Goal: Task Accomplishment & Management: Manage account settings

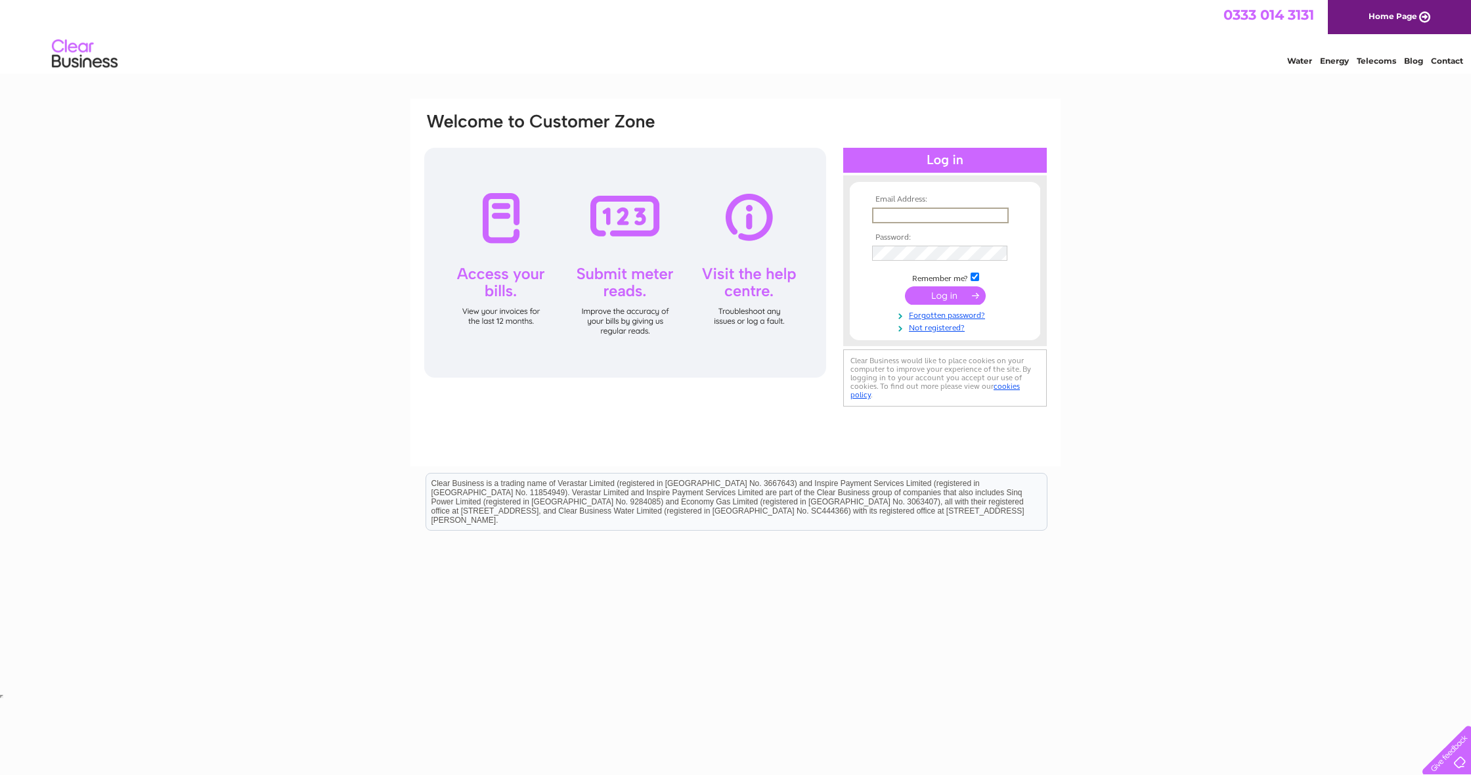
type input "[EMAIL_ADDRESS][DOMAIN_NAME]"
click at [945, 294] on input "submit" at bounding box center [945, 295] width 81 height 18
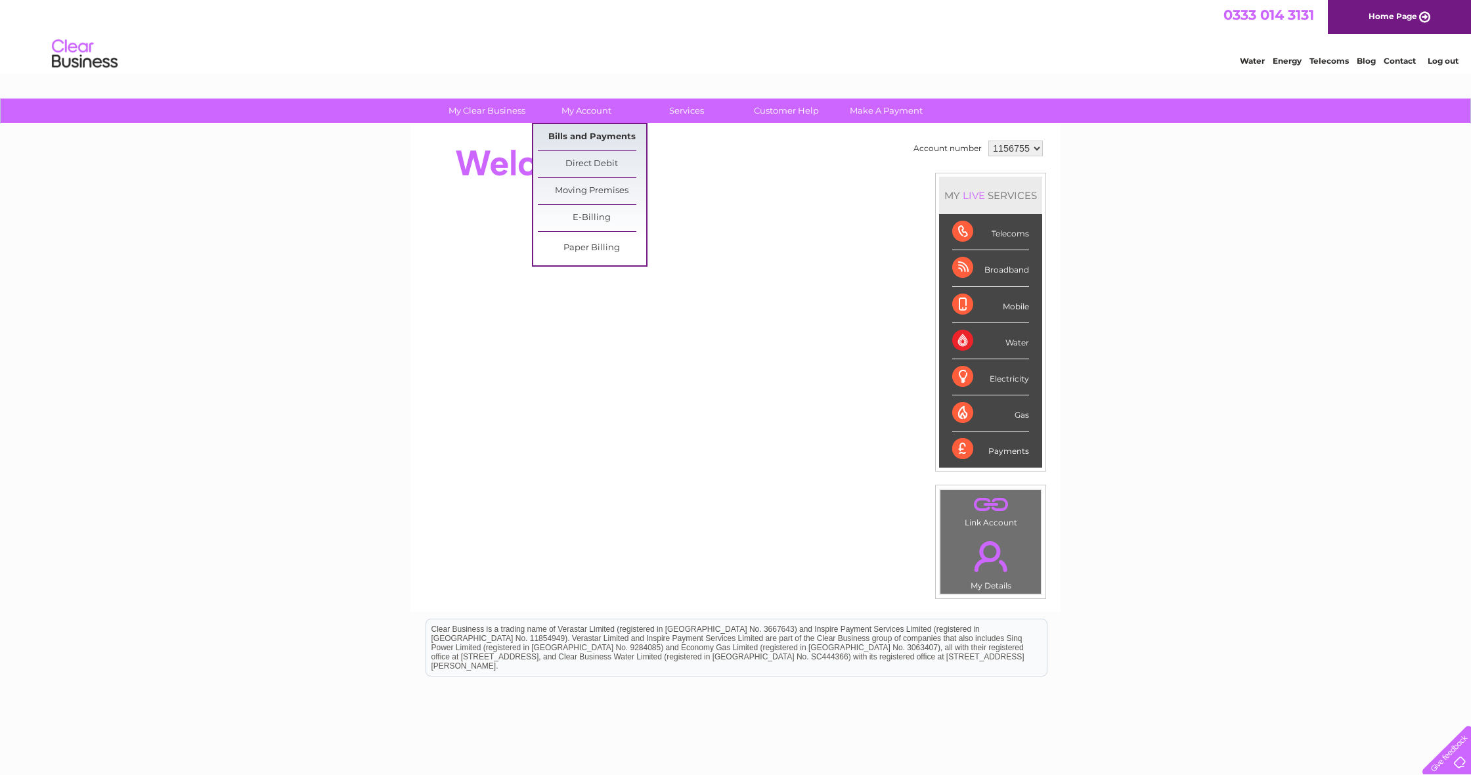
scroll to position [2, 1]
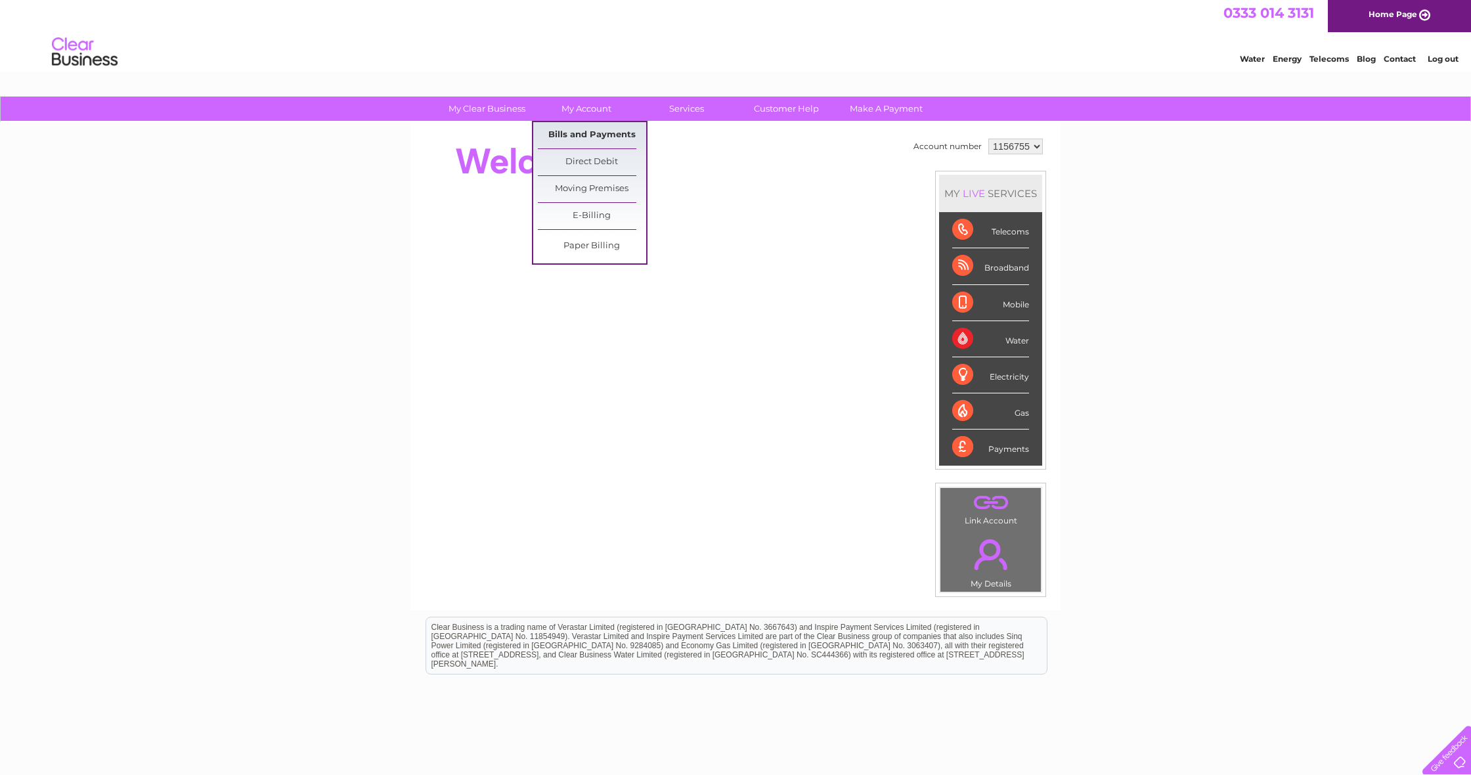
click at [593, 133] on link "Bills and Payments" at bounding box center [592, 135] width 108 height 26
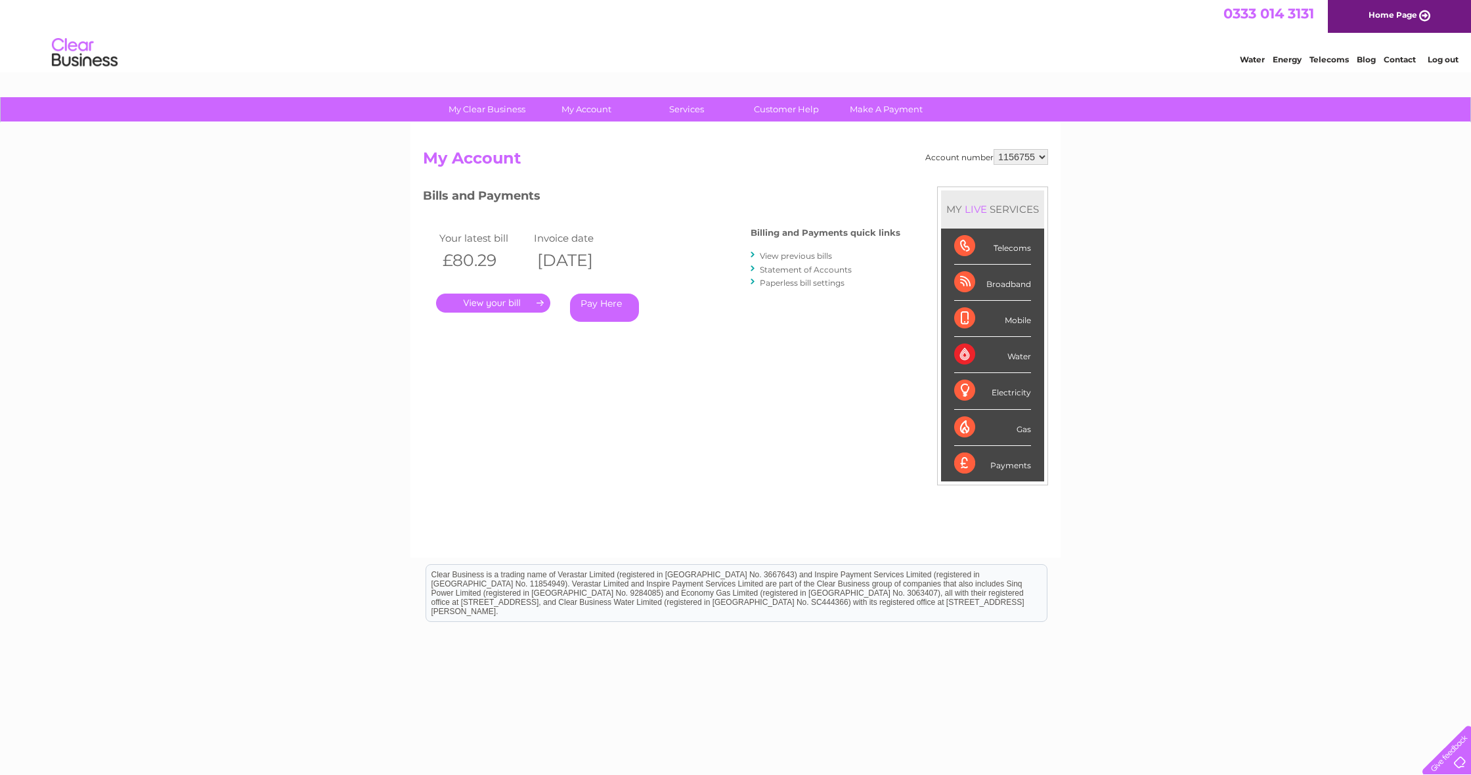
click at [500, 299] on link "." at bounding box center [493, 303] width 114 height 19
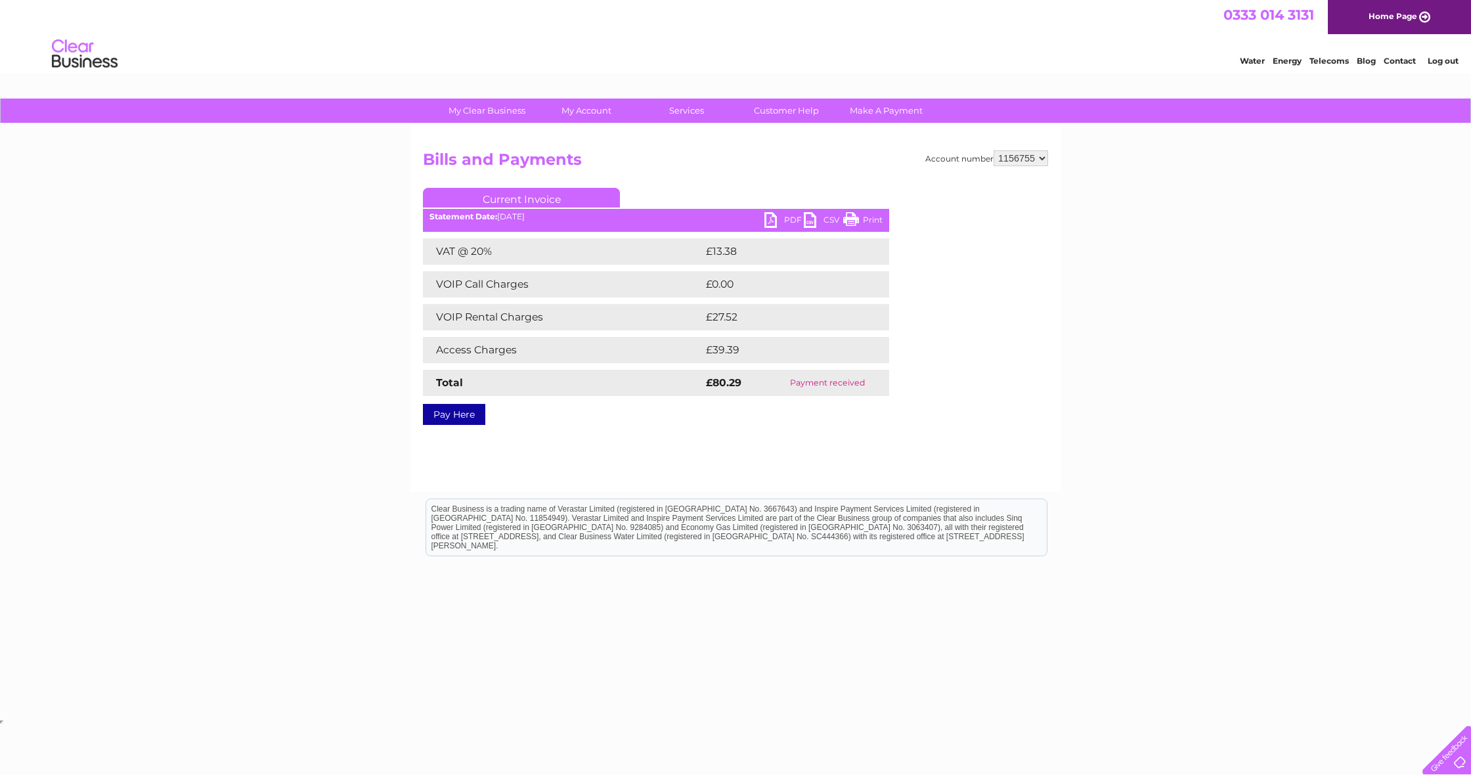
click at [774, 215] on link "PDF" at bounding box center [783, 221] width 39 height 19
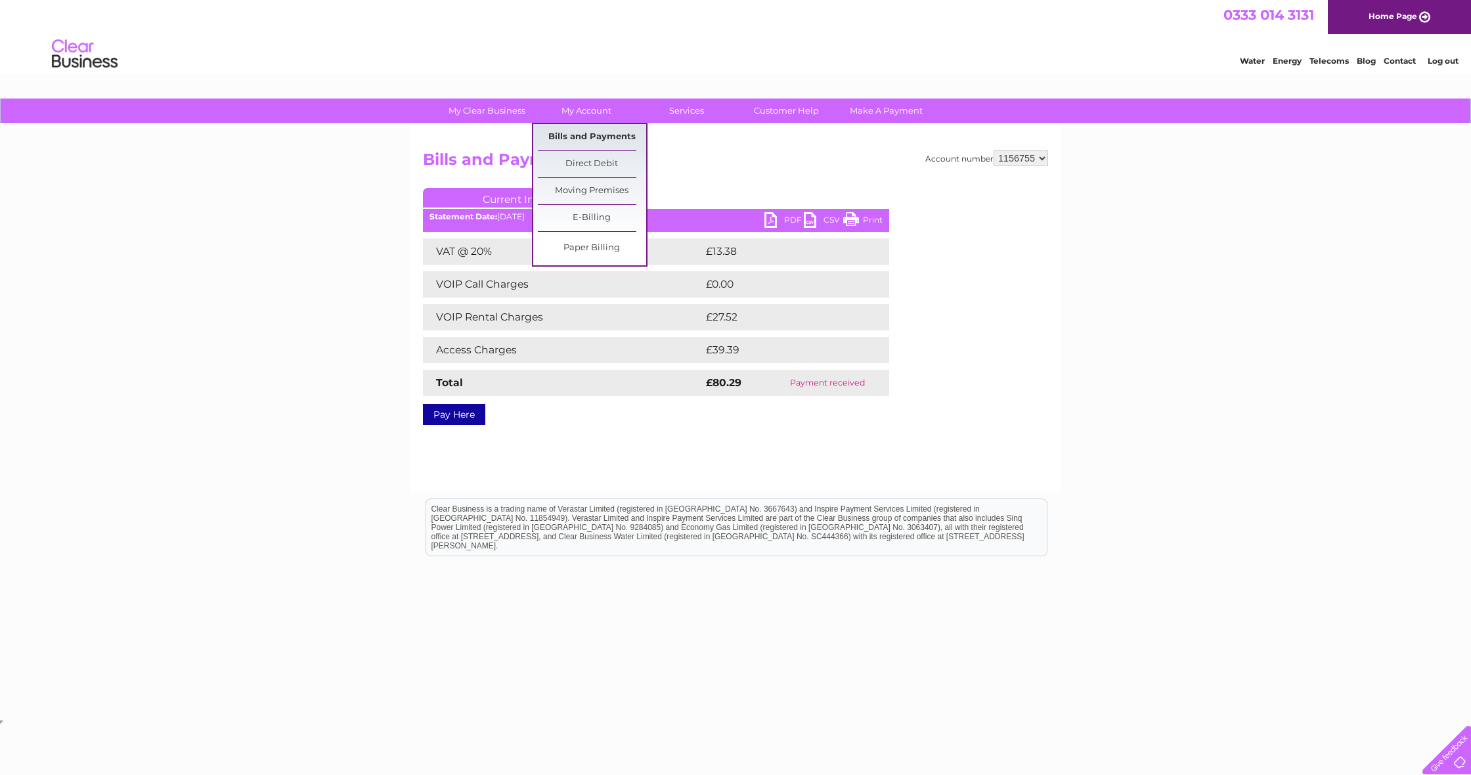
click at [624, 140] on link "Bills and Payments" at bounding box center [592, 137] width 108 height 26
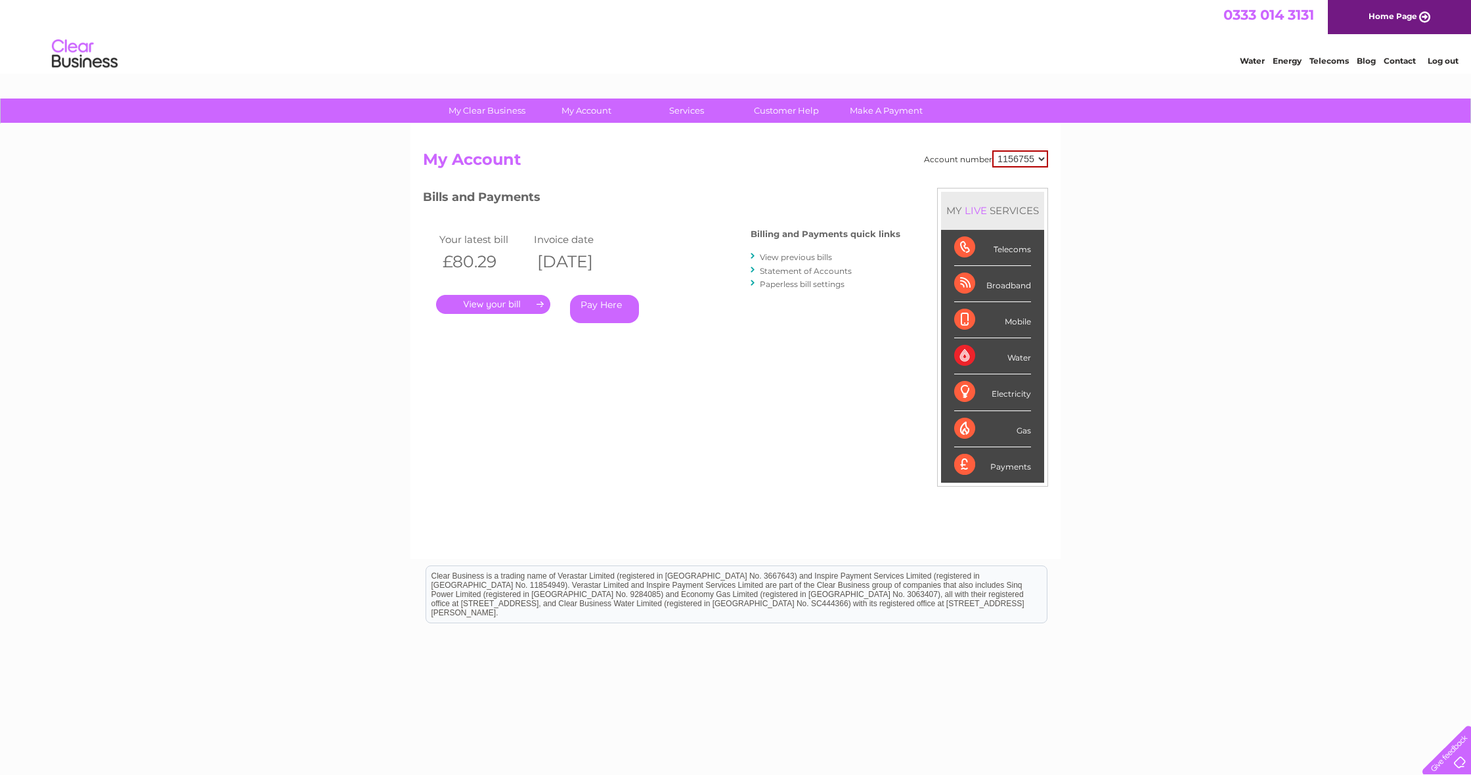
click at [796, 256] on link "View previous bills" at bounding box center [796, 257] width 72 height 10
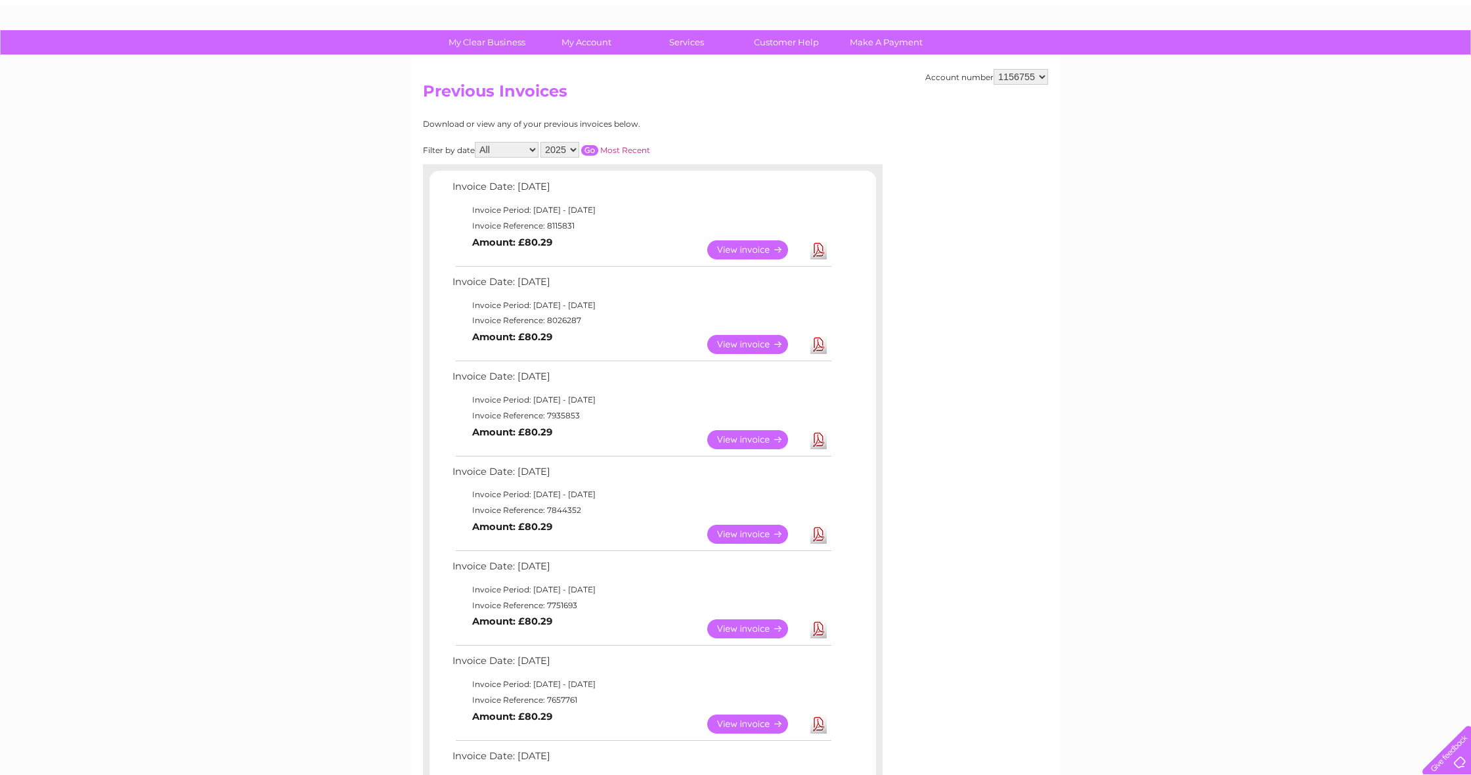
scroll to position [70, 0]
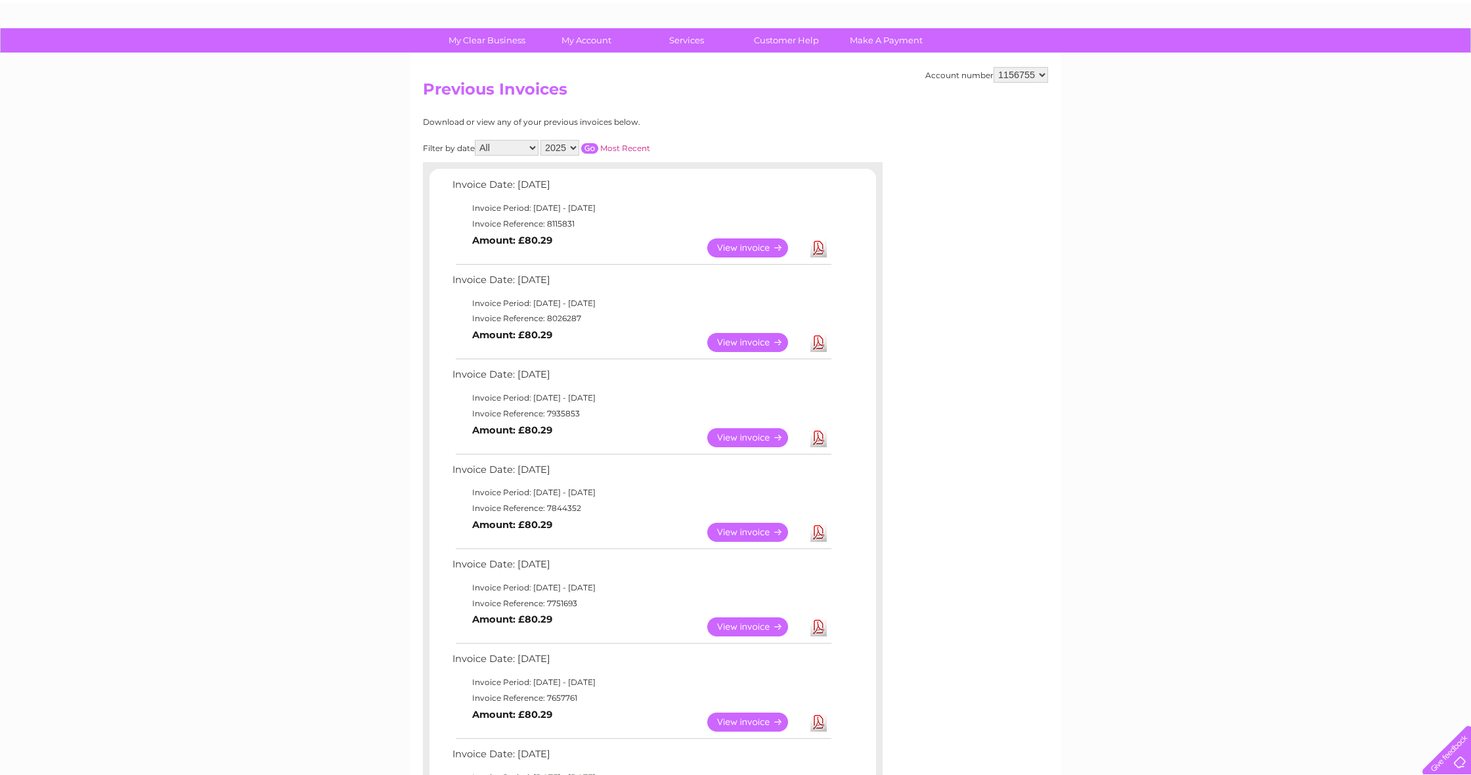
select select "2024"
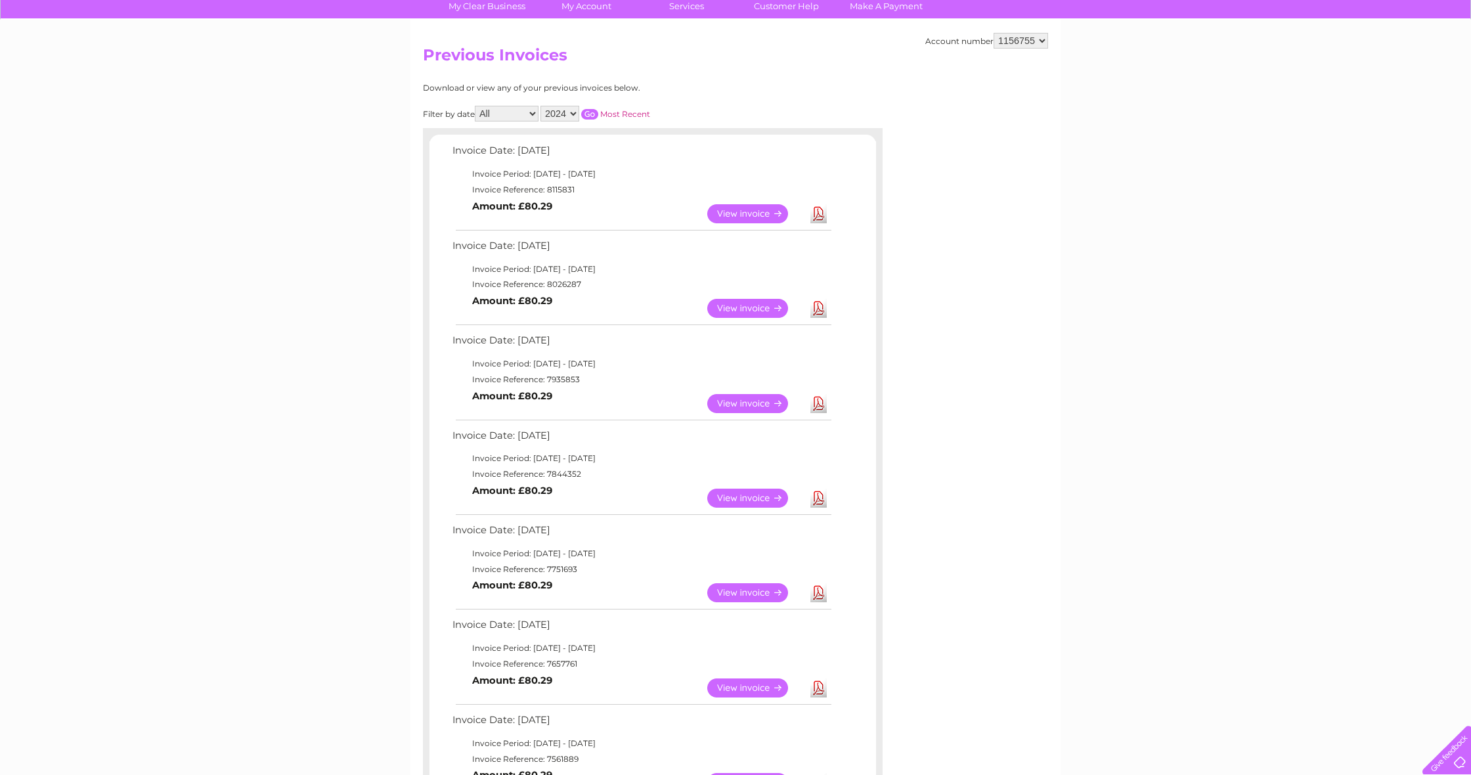
scroll to position [105, 0]
click at [598, 108] on input "button" at bounding box center [589, 113] width 17 height 11
click at [747, 583] on link "View" at bounding box center [755, 592] width 97 height 19
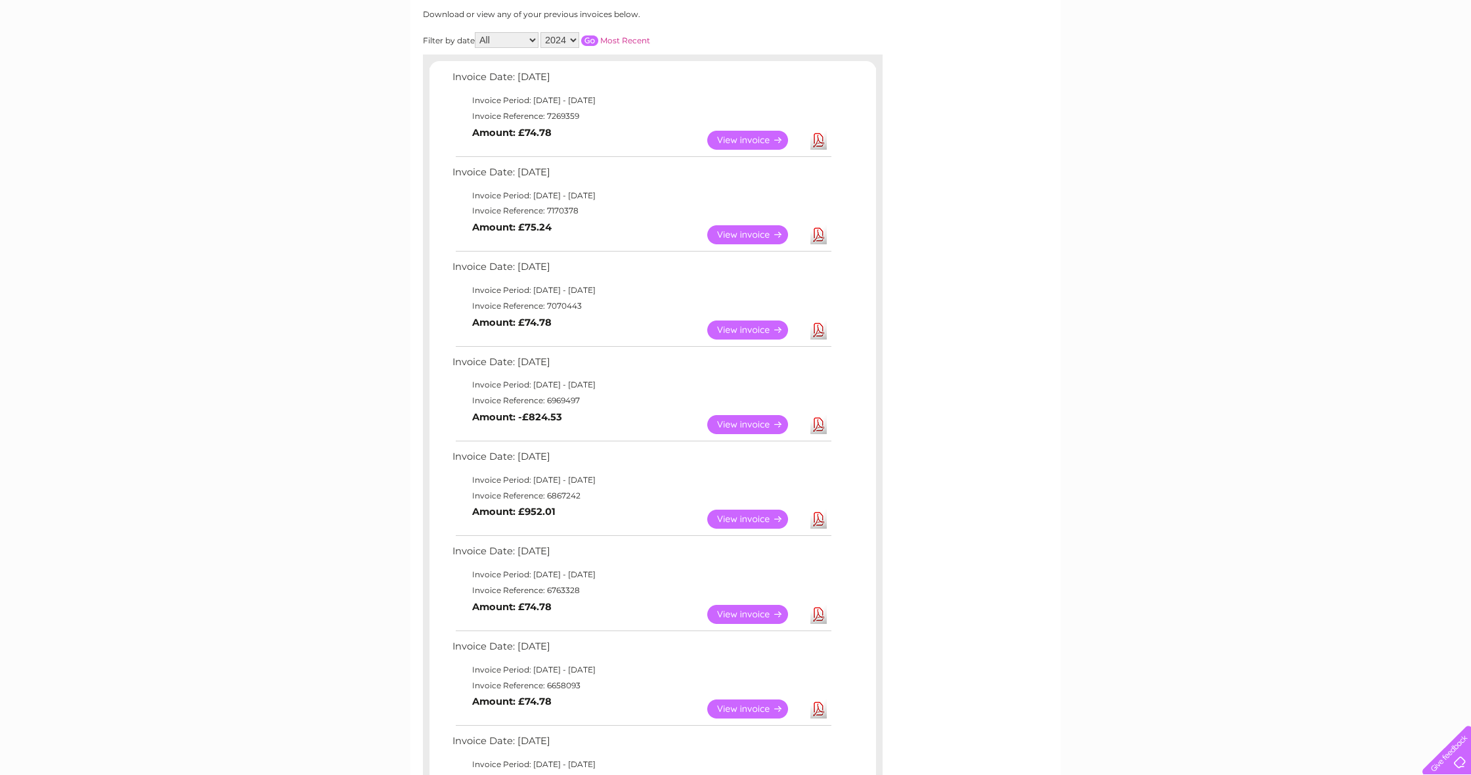
scroll to position [171, 0]
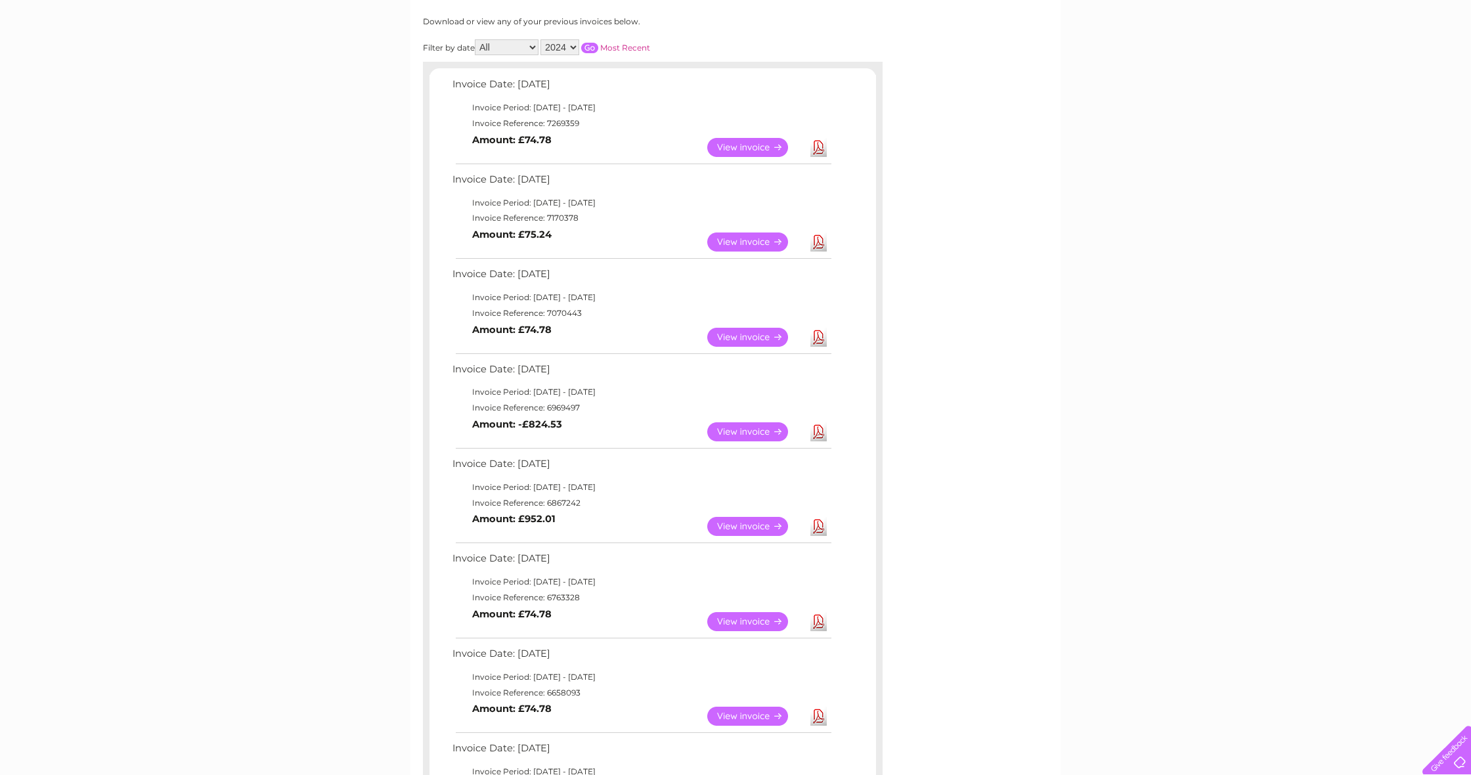
click at [767, 422] on link "View" at bounding box center [755, 431] width 97 height 19
click at [760, 328] on link "View" at bounding box center [755, 337] width 97 height 19
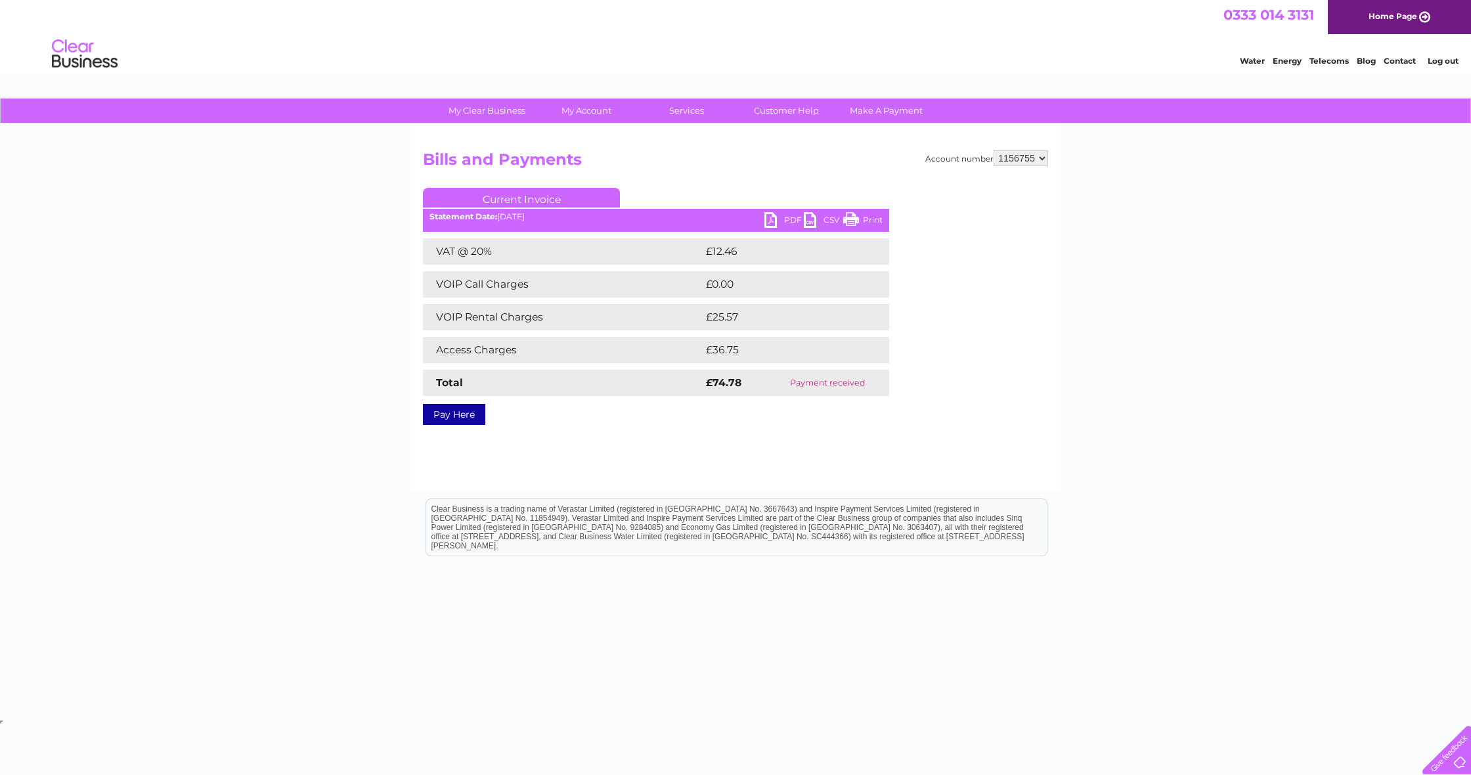
click at [774, 220] on link "PDF" at bounding box center [783, 221] width 39 height 19
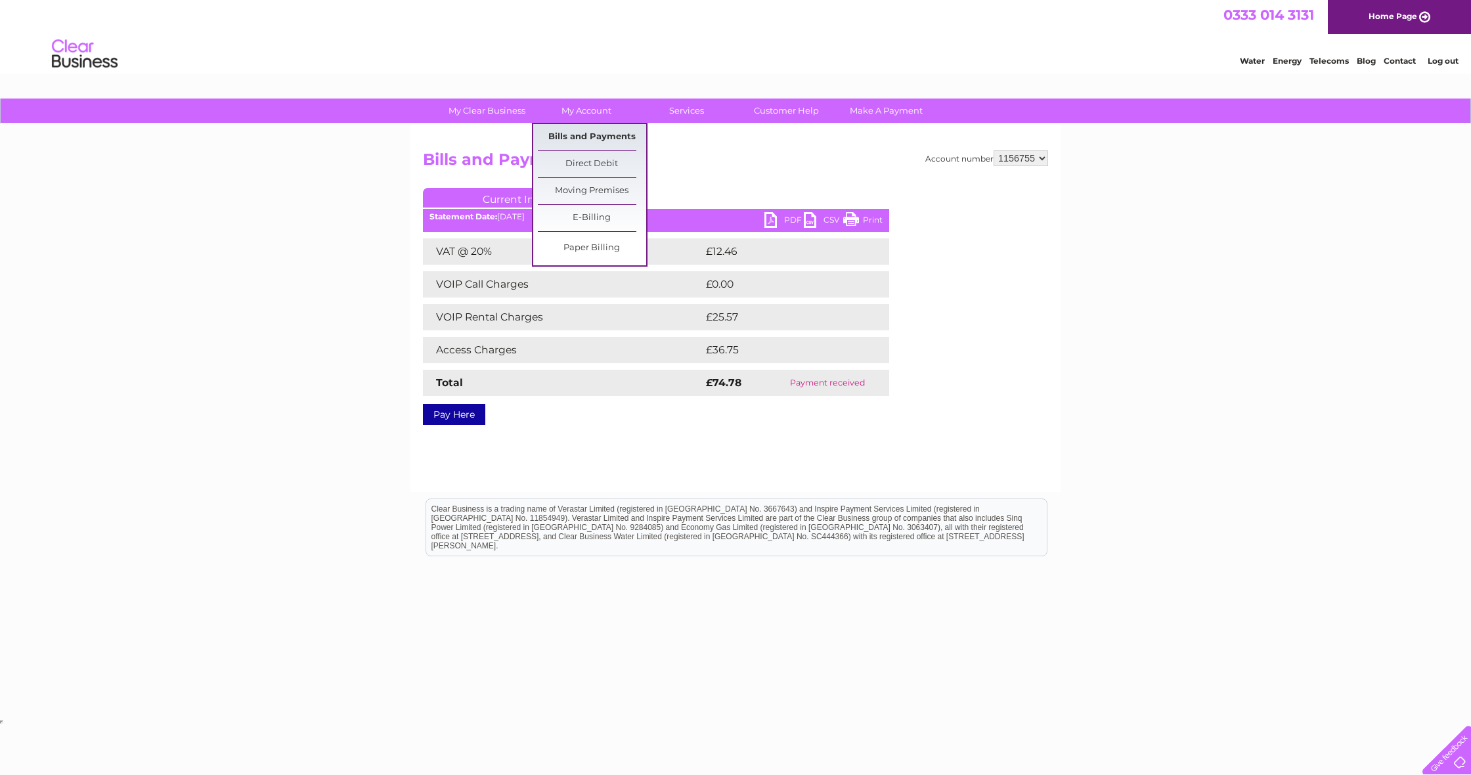
click at [614, 142] on link "Bills and Payments" at bounding box center [592, 137] width 108 height 26
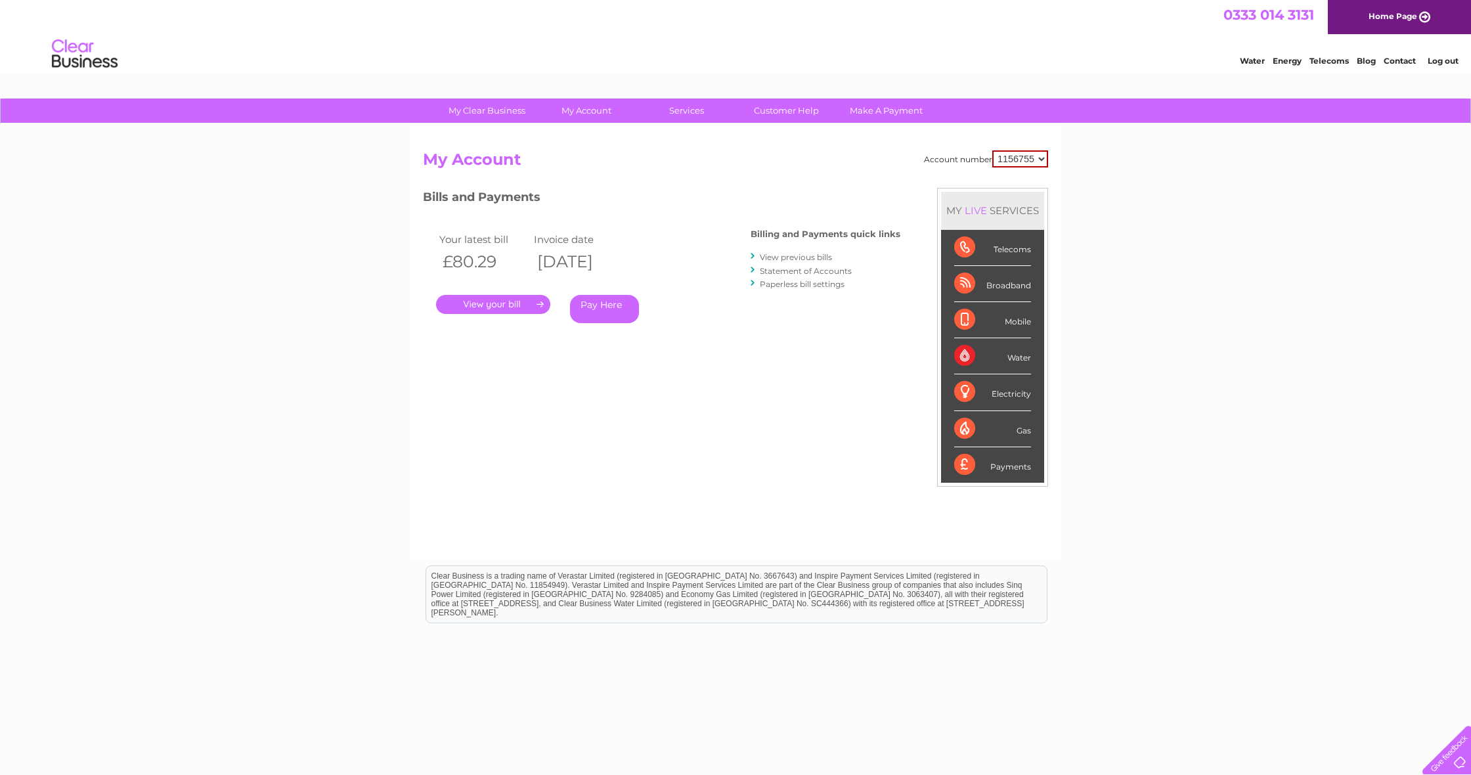
click at [816, 268] on link "Statement of Accounts" at bounding box center [806, 271] width 92 height 10
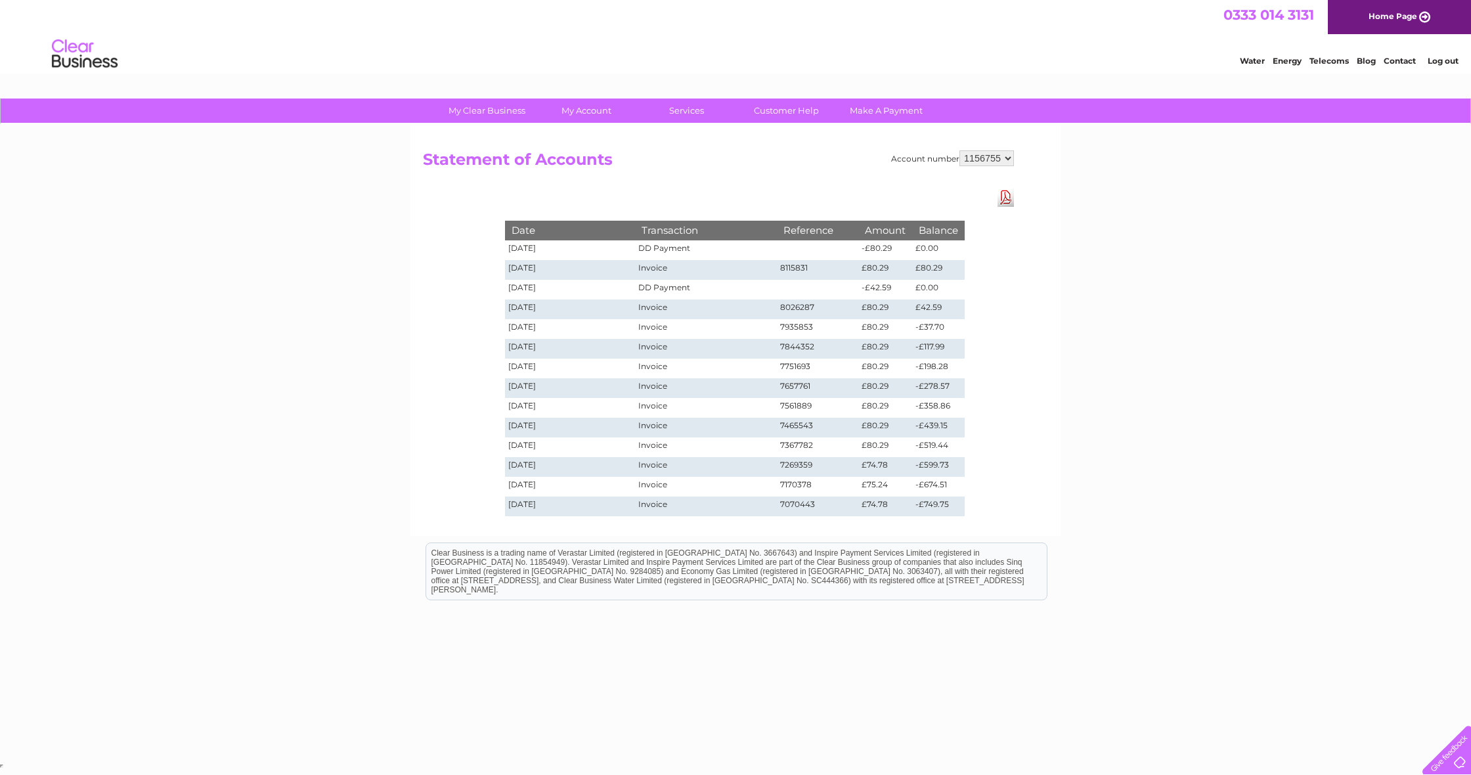
click at [1007, 196] on link "Download Pdf" at bounding box center [1005, 197] width 16 height 19
